Goal: Transaction & Acquisition: Download file/media

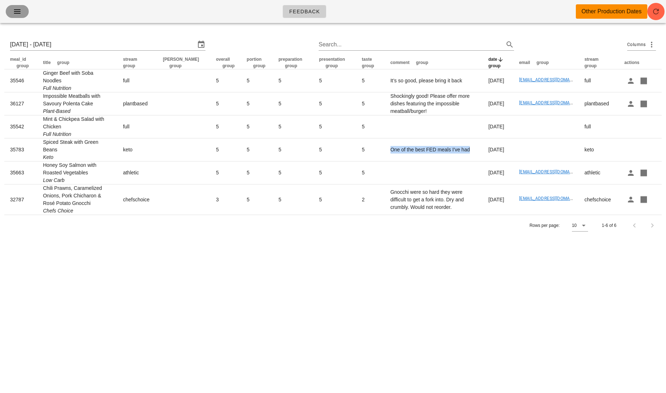
click at [20, 17] on button "button" at bounding box center [17, 11] width 23 height 13
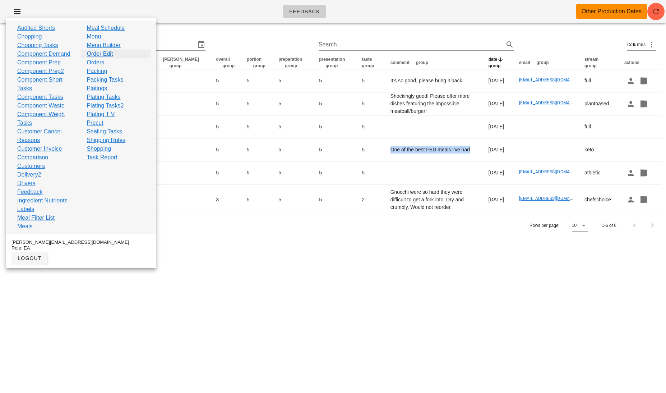
click at [98, 54] on link "Order Edit" at bounding box center [100, 54] width 26 height 9
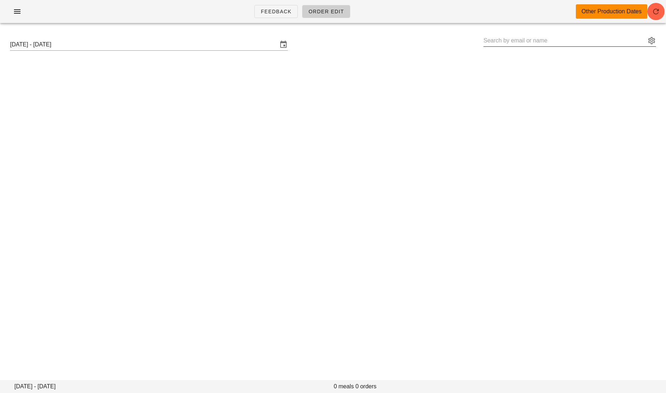
click at [509, 44] on input "text" at bounding box center [565, 41] width 162 height 12
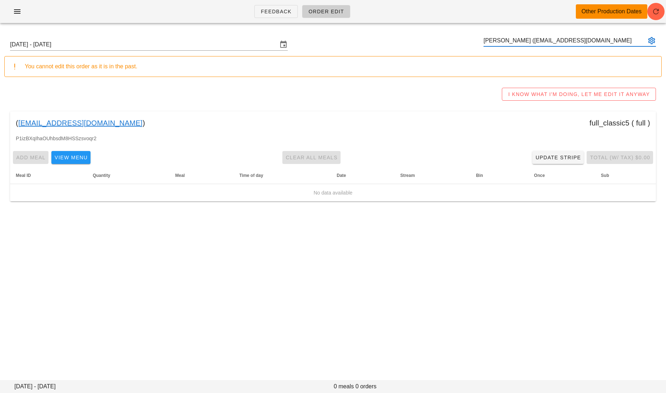
click at [553, 43] on input "[PERSON_NAME] ([EMAIL_ADDRESS][DOMAIN_NAME]" at bounding box center [565, 41] width 162 height 12
click at [553, 42] on input "[PERSON_NAME] ([EMAIL_ADDRESS][DOMAIN_NAME]" at bounding box center [565, 41] width 162 height 12
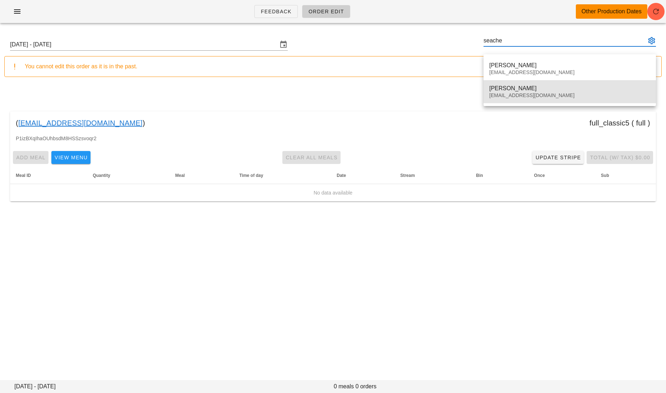
click at [589, 90] on div "[PERSON_NAME]" at bounding box center [569, 88] width 161 height 7
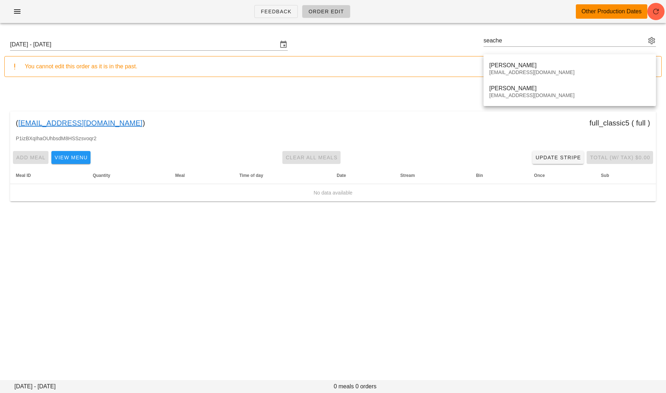
type input "[PERSON_NAME] ([EMAIL_ADDRESS][DOMAIN_NAME])"
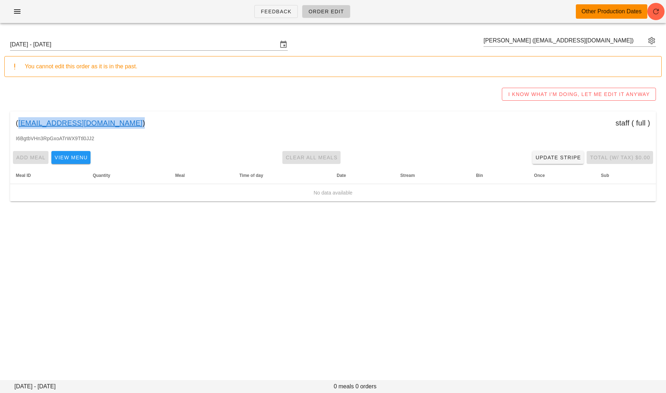
drag, startPoint x: 114, startPoint y: 124, endPoint x: 19, endPoint y: 123, distance: 94.9
click at [19, 123] on div "( [EMAIL_ADDRESS][DOMAIN_NAME] ) staff ( full )" at bounding box center [333, 122] width 646 height 23
copy link "[EMAIL_ADDRESS][DOMAIN_NAME]"
click at [15, 10] on icon "button" at bounding box center [17, 11] width 9 height 9
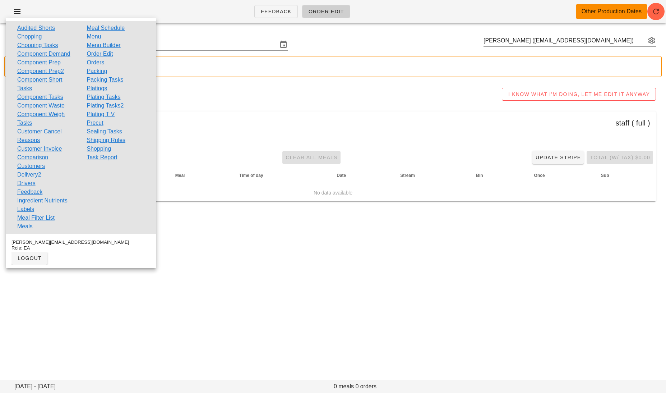
click at [62, 104] on link "Component Waste" at bounding box center [40, 105] width 47 height 9
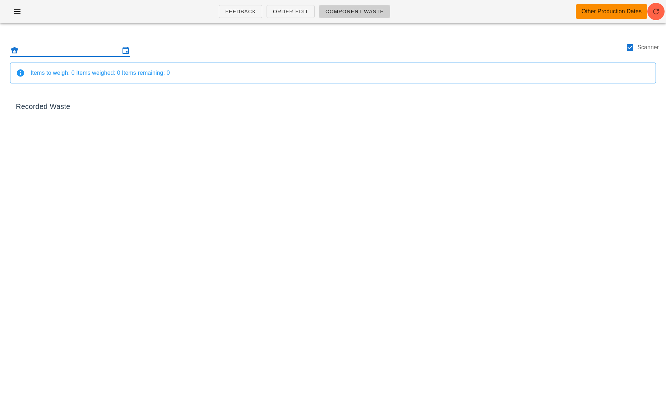
click at [89, 45] on input "text" at bounding box center [70, 51] width 100 height 12
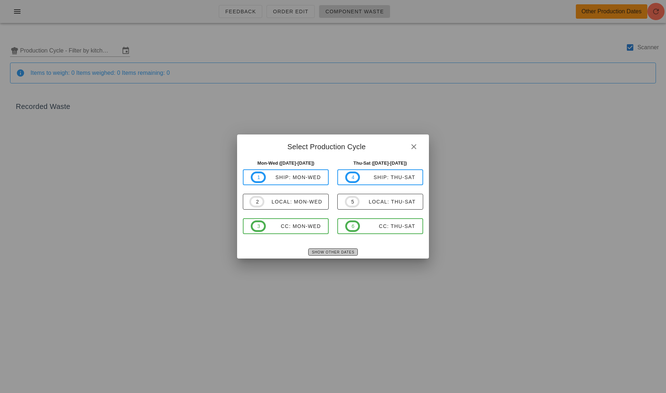
click at [321, 252] on span "Show Other Dates" at bounding box center [333, 252] width 43 height 4
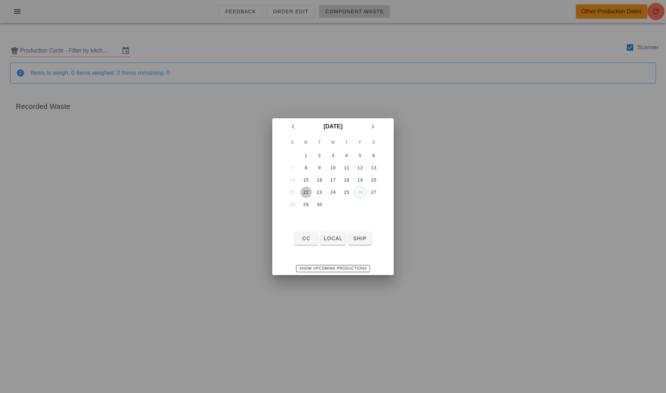
click at [309, 190] on div "22" at bounding box center [306, 192] width 12 height 5
click at [330, 242] on button "local" at bounding box center [333, 238] width 25 height 13
type input "local: Mon-Wed ([DATE]-[DATE])"
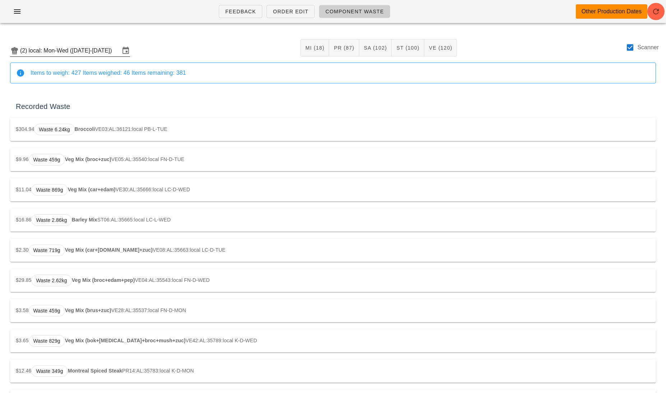
click at [93, 51] on input "local: Mon-Wed ([DATE]-[DATE])" at bounding box center [74, 51] width 91 height 12
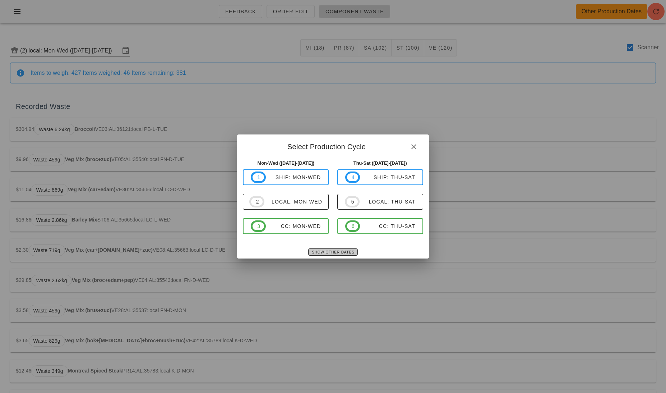
click at [326, 249] on button "Show Other Dates" at bounding box center [332, 251] width 49 height 7
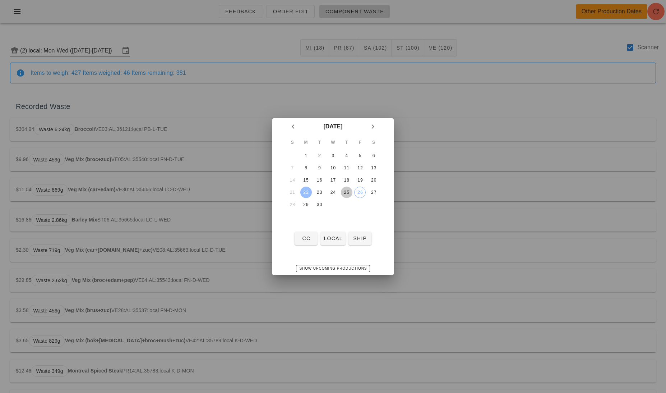
click at [346, 190] on div "25" at bounding box center [347, 192] width 12 height 5
click at [332, 241] on span "local" at bounding box center [332, 238] width 19 height 6
type input "local: Thu-Sat ([DATE]-[DATE])"
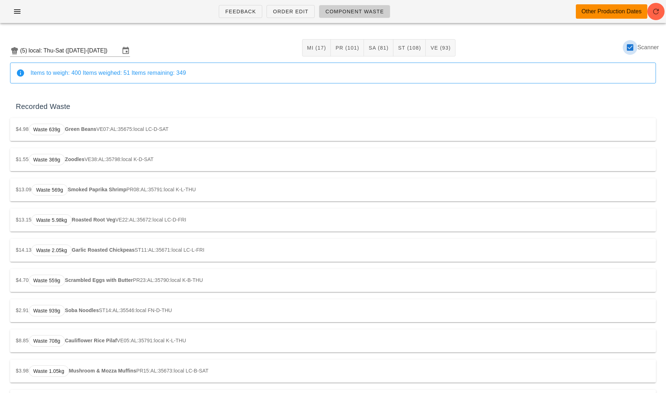
click at [631, 49] on div at bounding box center [630, 47] width 12 height 12
checkbox input "false"
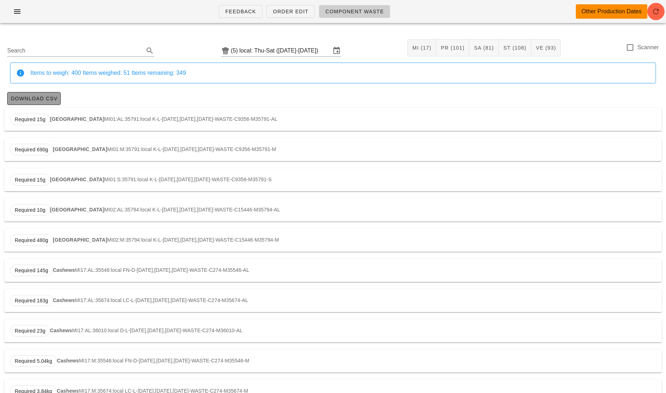
click at [40, 100] on span "Download CSV" at bounding box center [33, 99] width 47 height 6
